Goal: Download file/media

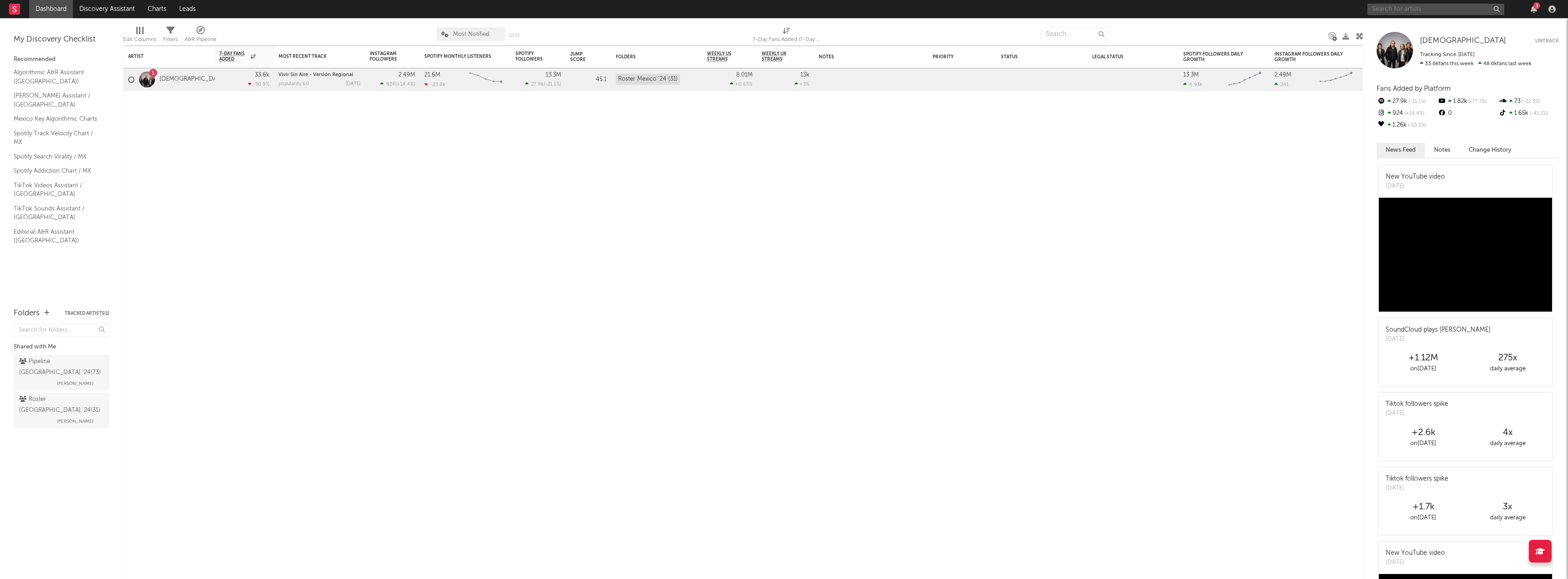
click at [1420, 5] on input "text" at bounding box center [1435, 9] width 137 height 12
type input "[PERSON_NAME]"
click at [1412, 24] on div "[PERSON_NAME]" at bounding box center [1449, 27] width 100 height 11
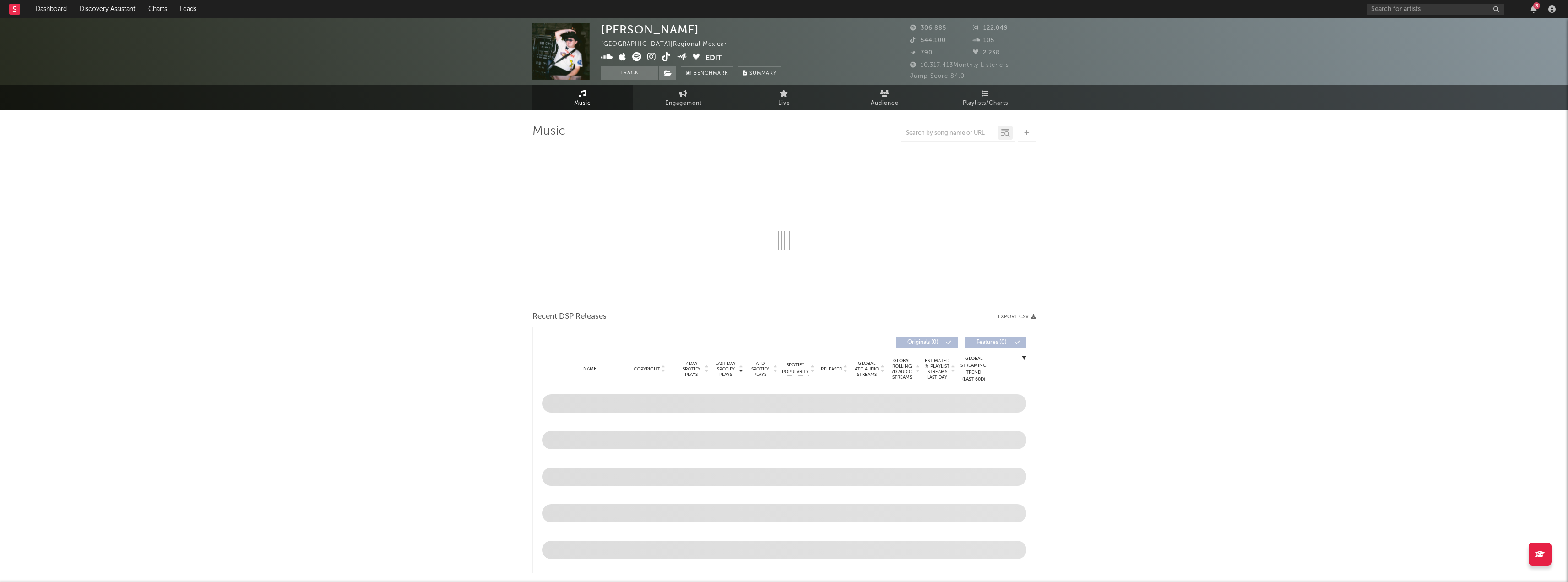
select select "6m"
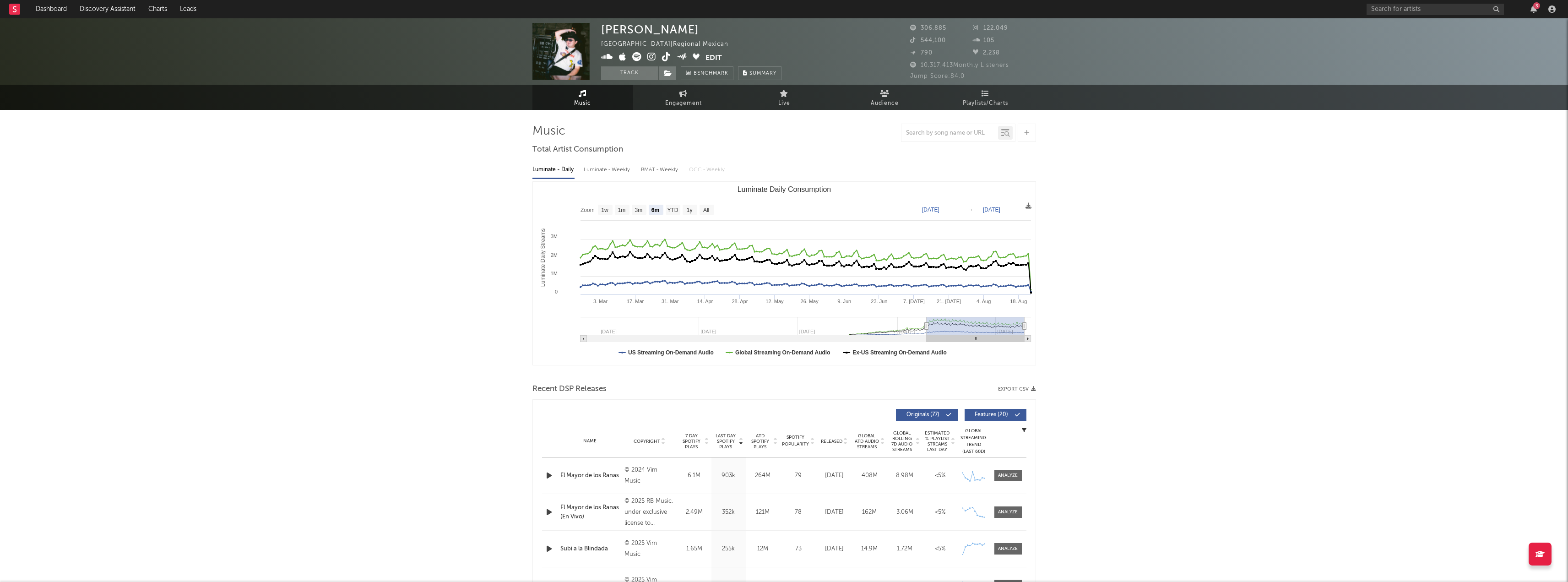
click at [1019, 386] on div "Recent DSP Releases Export CSV" at bounding box center [784, 390] width 504 height 16
click at [1019, 389] on button "Export CSV" at bounding box center [1017, 389] width 38 height 6
